Goal: Check status: Check status

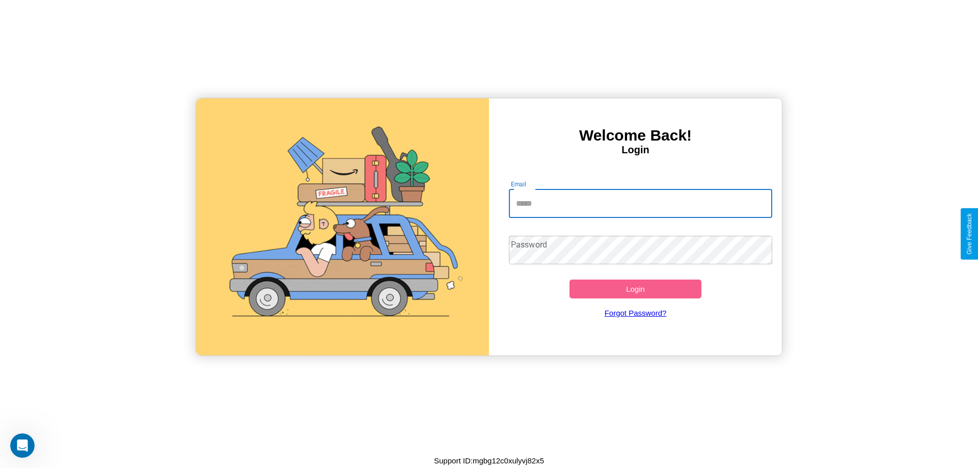
click at [640, 203] on input "Email" at bounding box center [641, 203] width 264 height 29
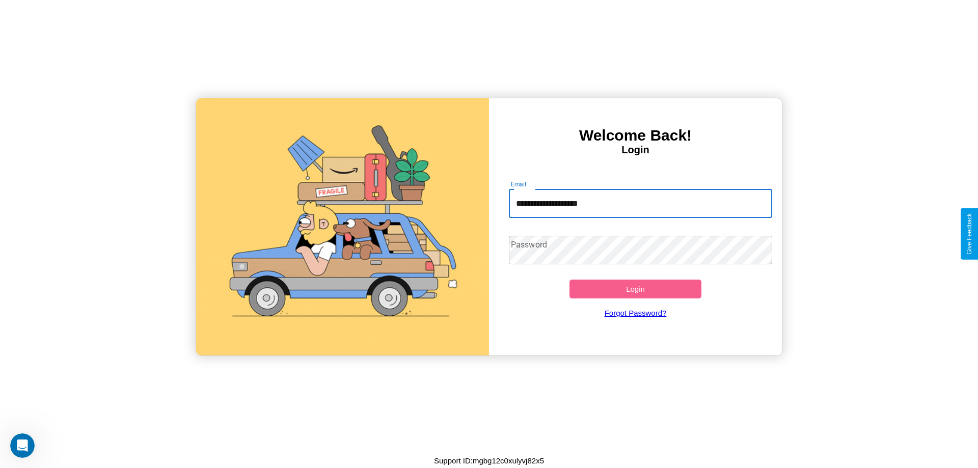
type input "**********"
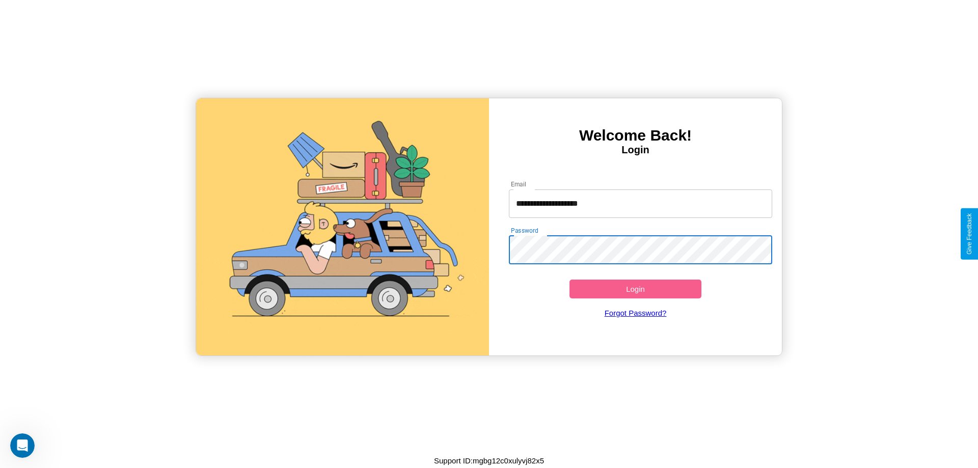
click at [635, 289] on button "Login" at bounding box center [635, 289] width 132 height 19
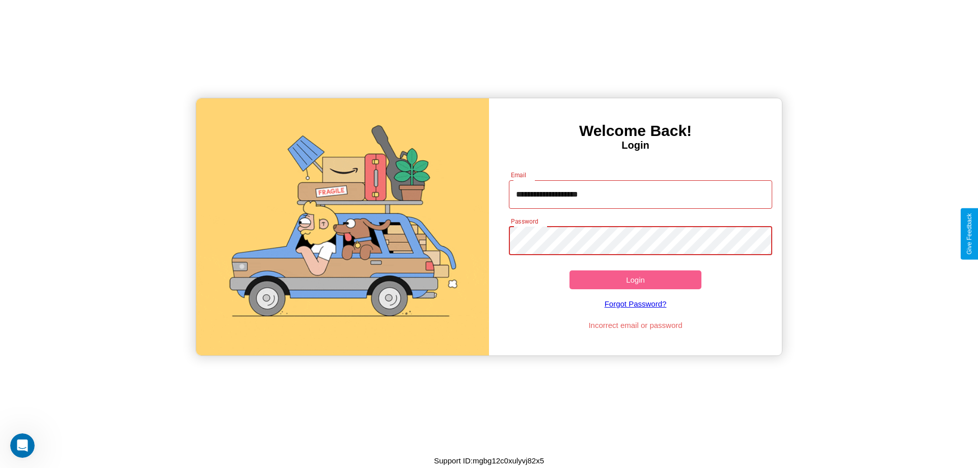
click at [635, 280] on button "Login" at bounding box center [635, 279] width 132 height 19
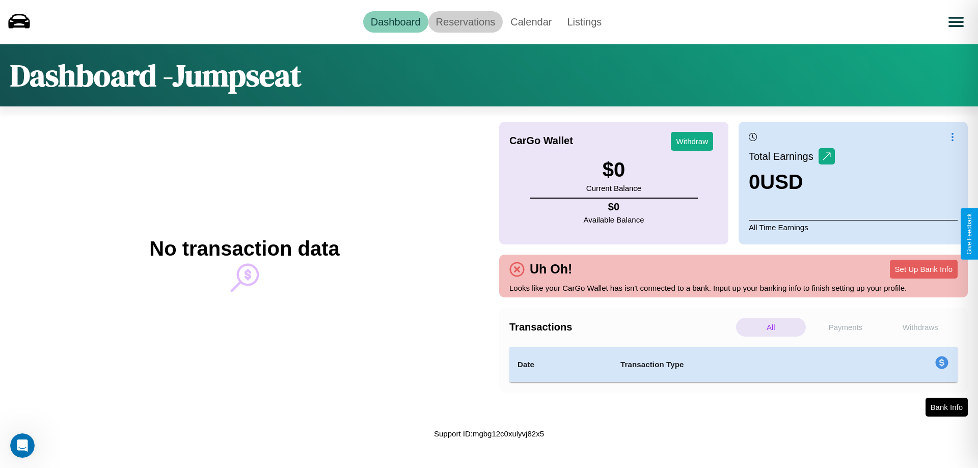
click at [465, 21] on link "Reservations" at bounding box center [465, 21] width 75 height 21
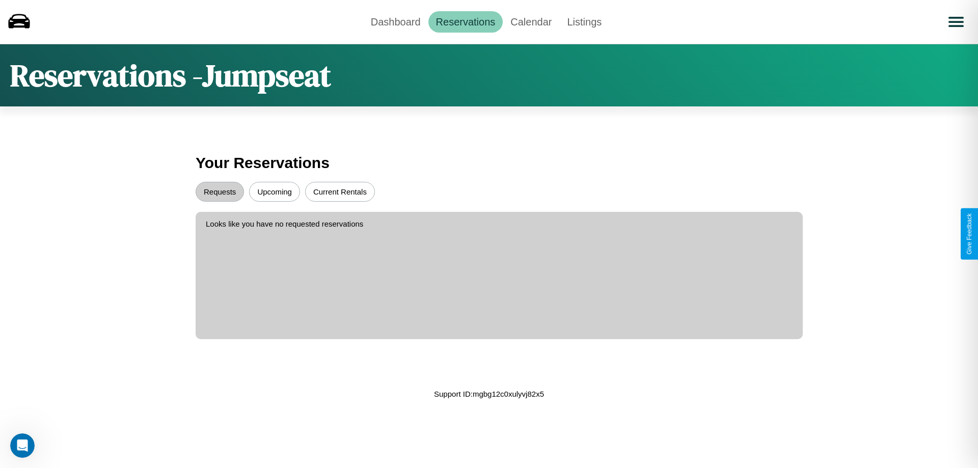
click at [340, 191] on button "Current Rentals" at bounding box center [340, 192] width 70 height 20
click at [219, 191] on button "Requests" at bounding box center [220, 192] width 48 height 20
click at [395, 21] on link "Dashboard" at bounding box center [395, 21] width 65 height 21
